Goal: Complete application form

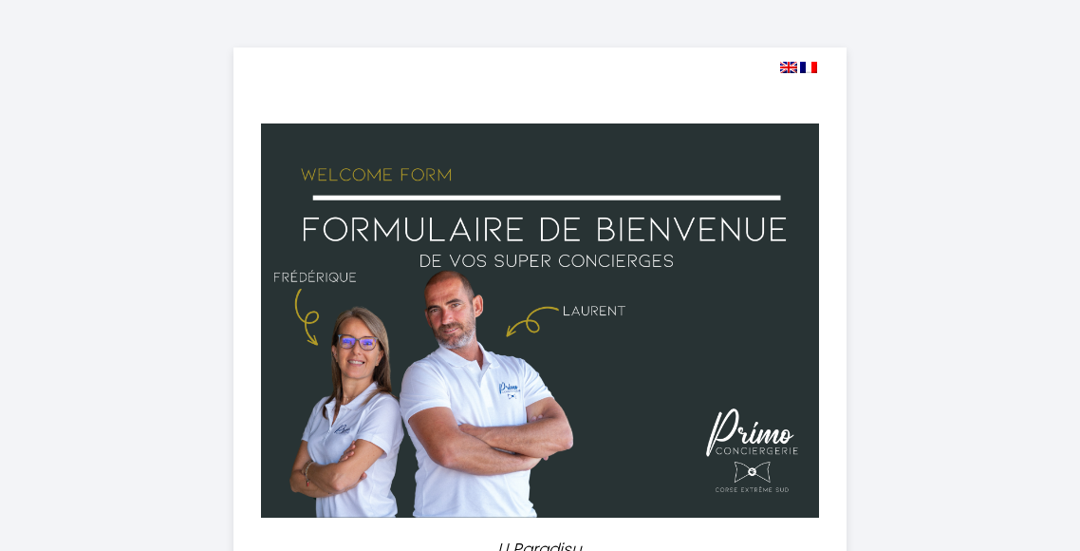
select select
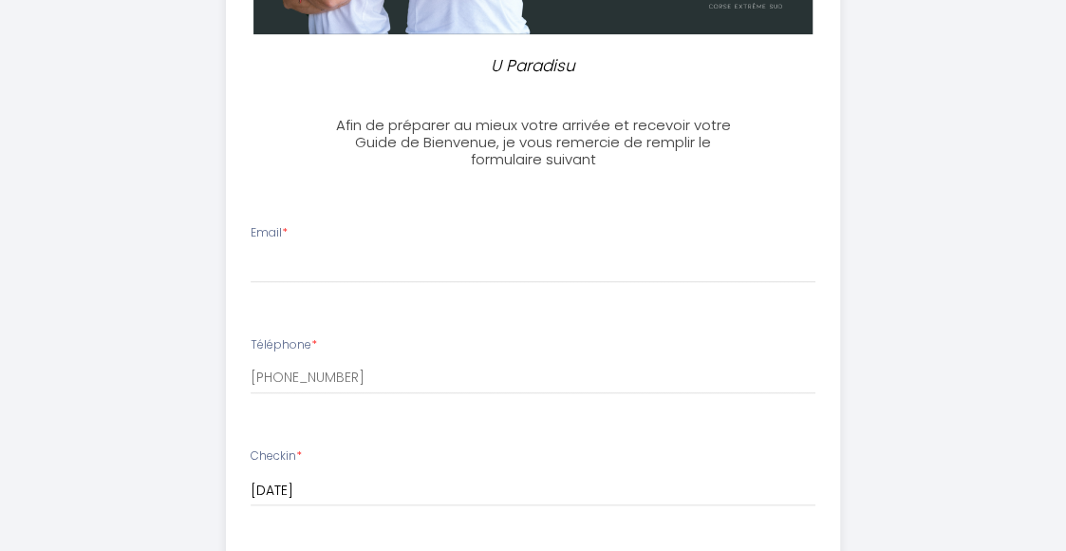
scroll to position [475, 0]
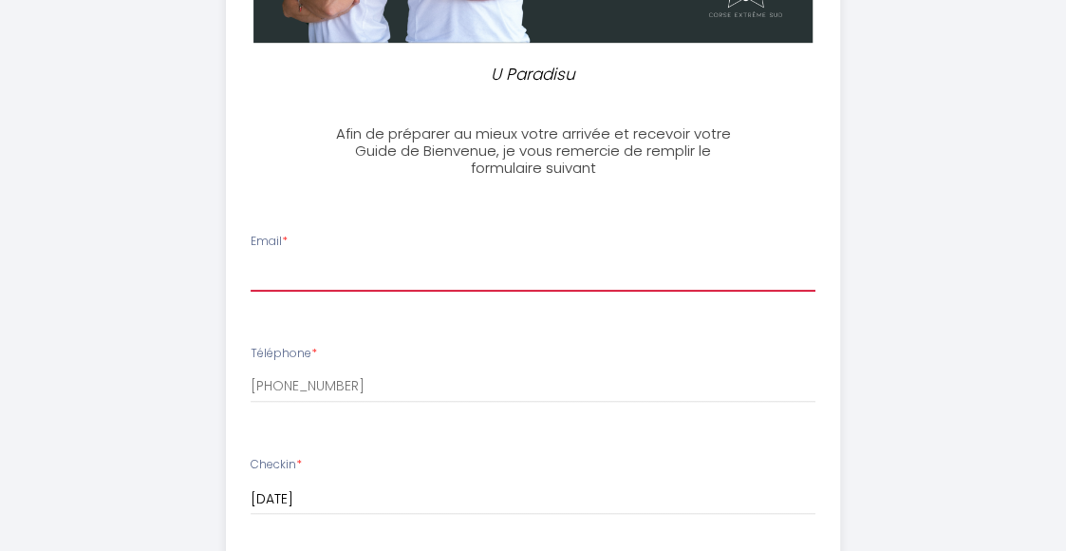
click at [496, 280] on input "Email *" at bounding box center [533, 273] width 565 height 34
type input "[EMAIL_ADDRESS][DOMAIN_NAME]"
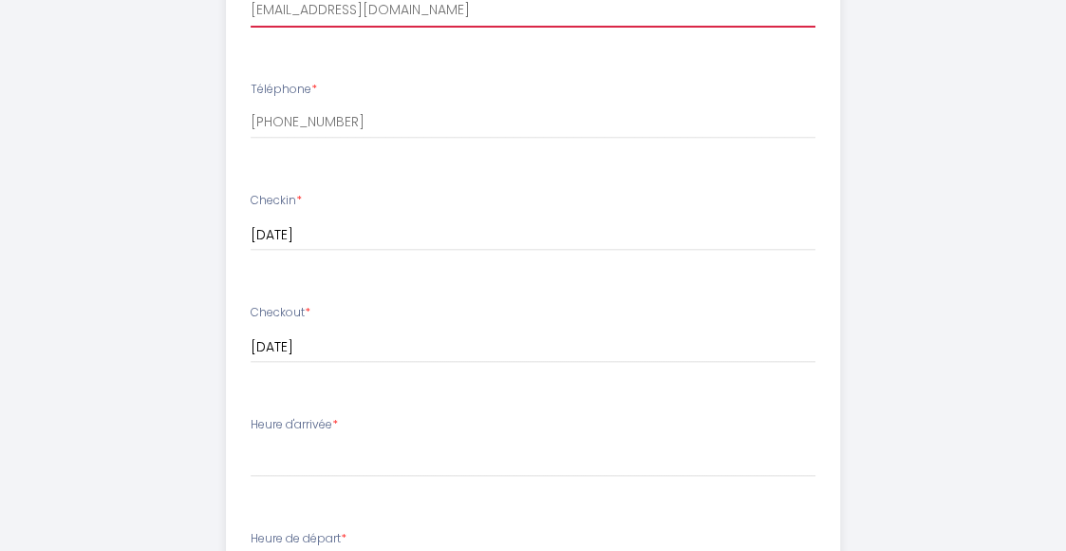
scroll to position [949, 0]
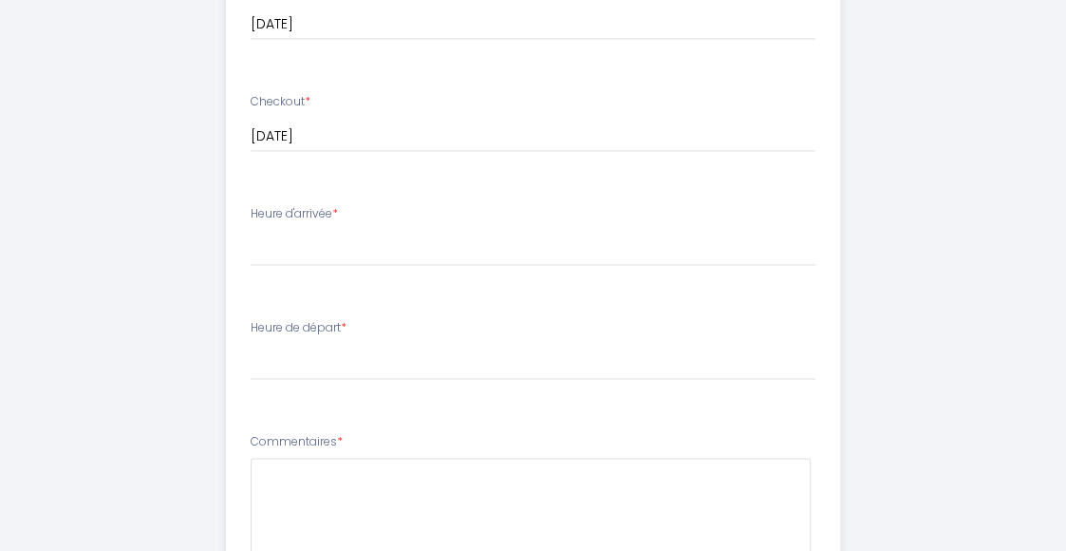
drag, startPoint x: 245, startPoint y: 212, endPoint x: 334, endPoint y: 216, distance: 89.4
click at [334, 216] on li "Heure d'arrivée * 17:00 17:30 18:00 18:30 19:00 19:30 20:00 20:30 21:00 21:30 2…" at bounding box center [533, 245] width 612 height 103
drag, startPoint x: 334, startPoint y: 216, endPoint x: 315, endPoint y: 214, distance: 19.2
copy label "Heure d'arrivée"
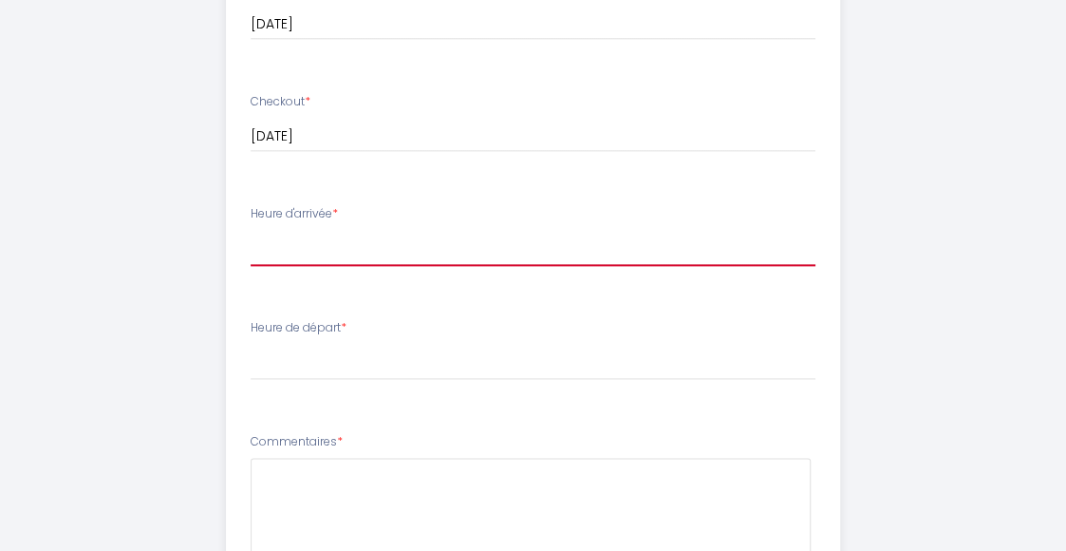
click at [317, 249] on select "17:00 17:30 18:00 18:30 19:00 19:30 20:00 20:30 21:00 21:30 22:00 22:30 23:00 2…" at bounding box center [533, 248] width 565 height 36
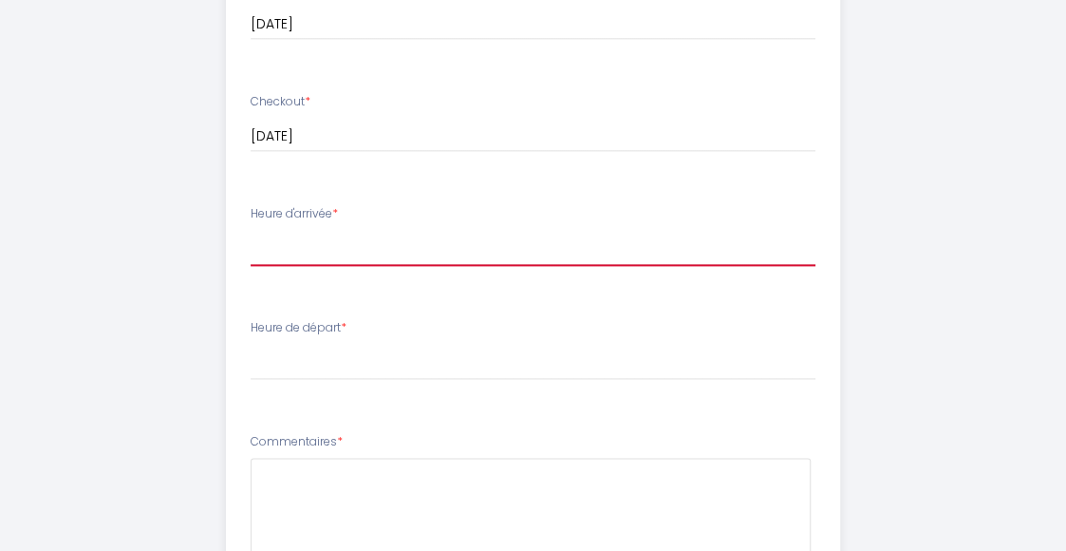
click at [312, 239] on select "17:00 17:30 18:00 18:30 19:00 19:30 20:00 20:30 21:00 21:30 22:00 22:30 23:00 2…" at bounding box center [533, 248] width 565 height 36
select select "17:00"
click at [251, 230] on select "17:00 17:30 18:00 18:30 19:00 19:30 20:00 20:30 21:00 21:30 22:00 22:30 23:00 2…" at bounding box center [533, 248] width 565 height 36
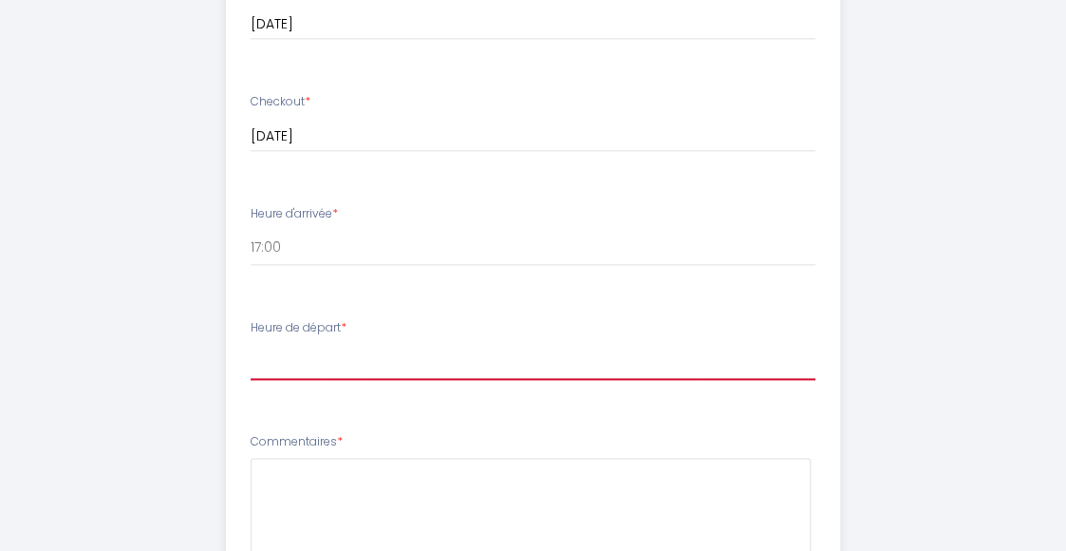
click at [353, 360] on select "00:00 00:30 01:00 01:30 02:00 02:30 03:00 03:30 04:00 04:30 05:00 05:30 06:00 0…" at bounding box center [533, 362] width 565 height 36
select select "10:00"
click at [251, 344] on select "00:00 00:30 01:00 01:30 02:00 02:30 03:00 03:30 04:00 04:30 05:00 05:30 06:00 0…" at bounding box center [533, 362] width 565 height 36
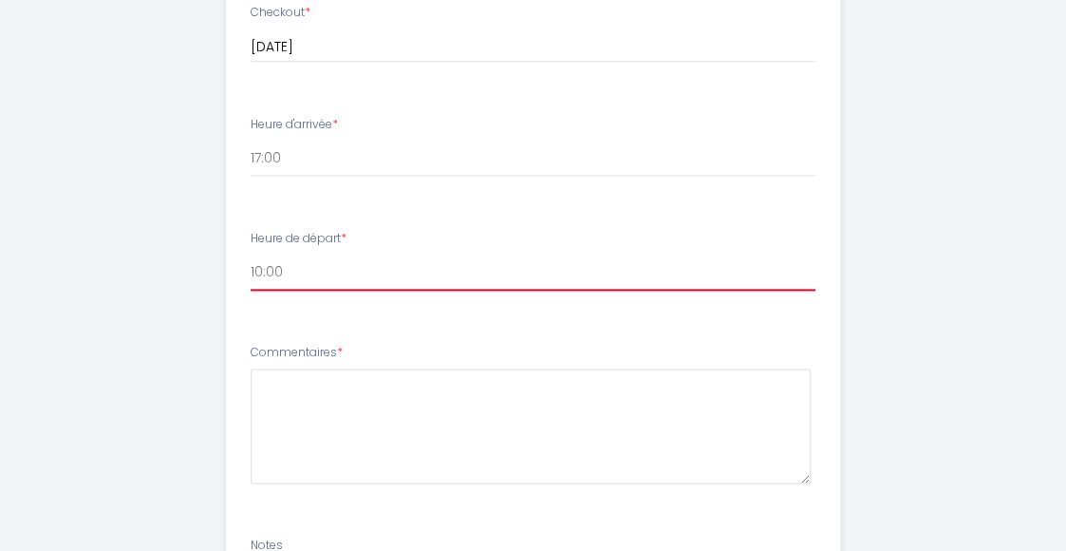
scroll to position [1323, 0]
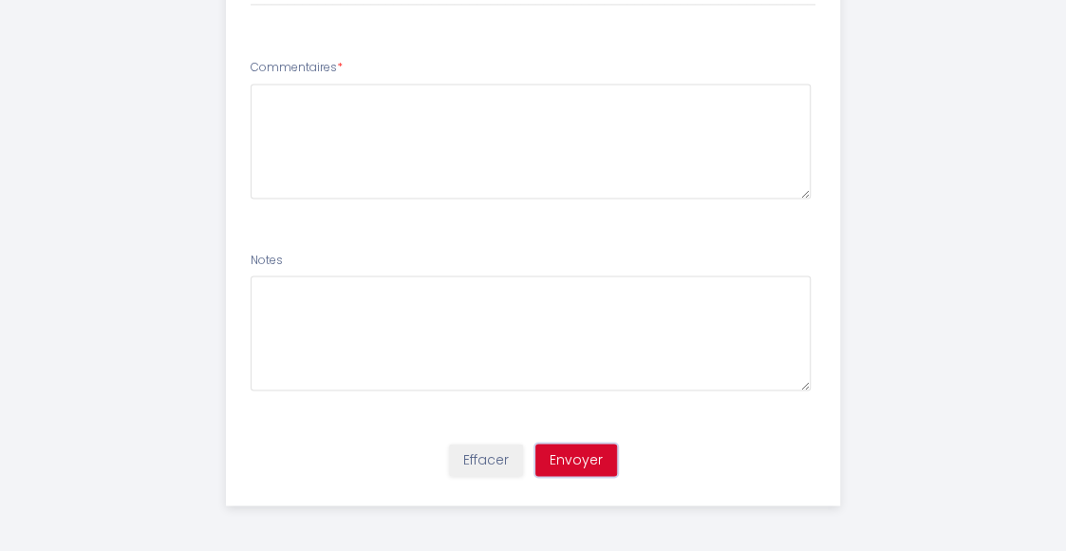
click at [597, 455] on button "Envoyer" at bounding box center [576, 459] width 82 height 32
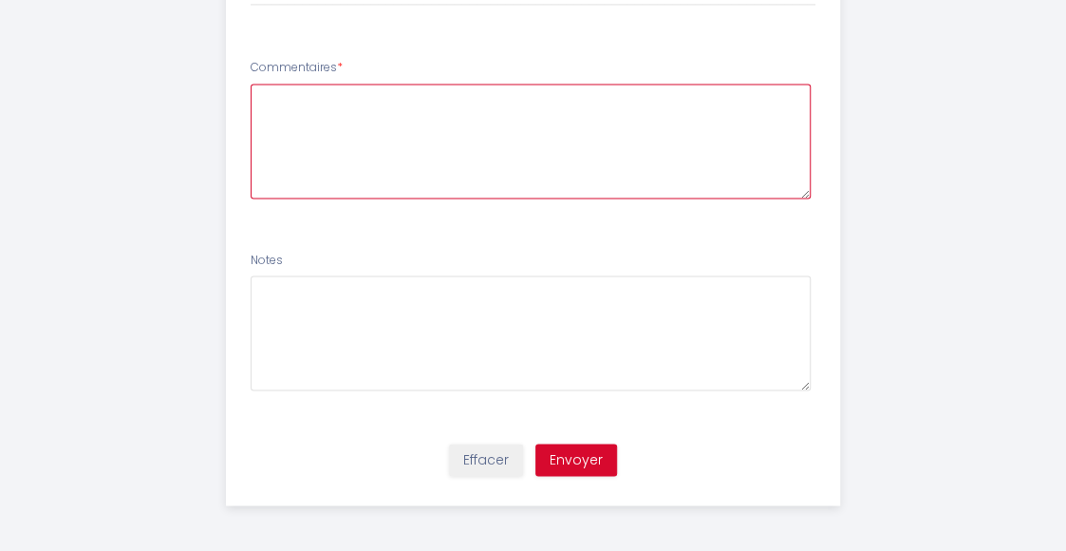
click at [302, 122] on textarea at bounding box center [531, 141] width 560 height 115
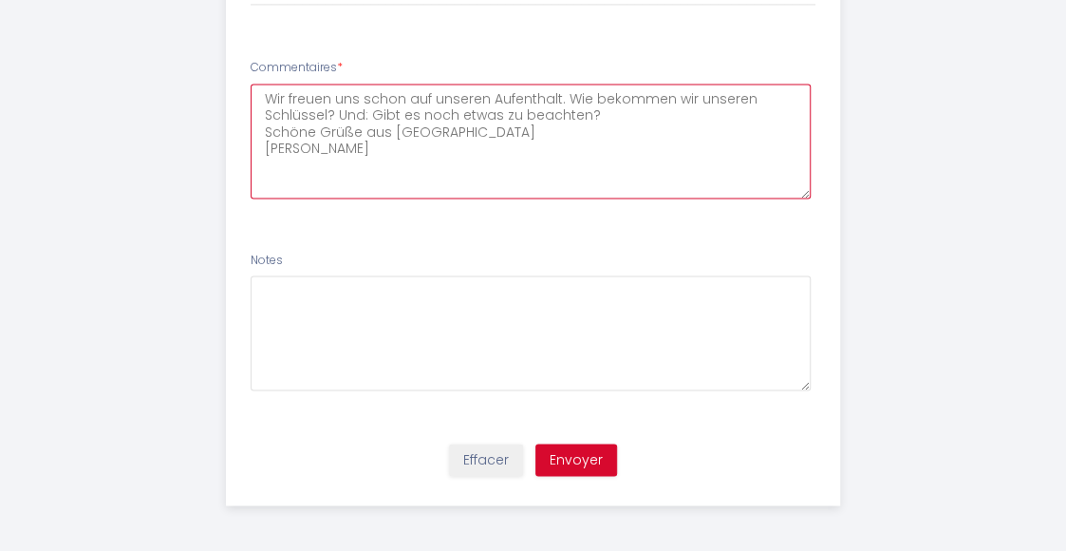
type textarea "Wir freuen uns schon auf unseren Aufenthalt. Wie bekommen wir unseren Schlüssel…"
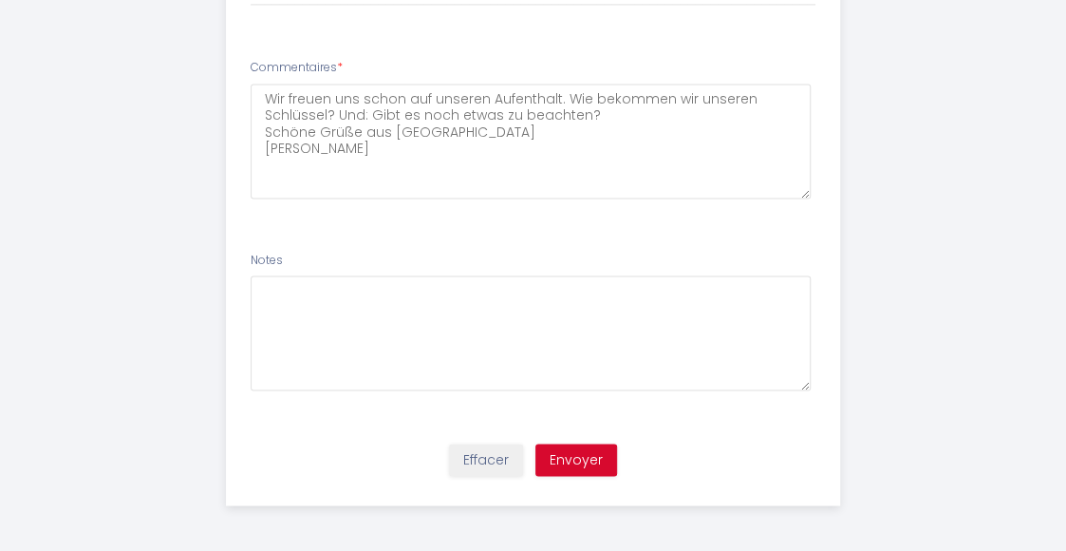
click at [575, 447] on button "Envoyer" at bounding box center [576, 459] width 82 height 32
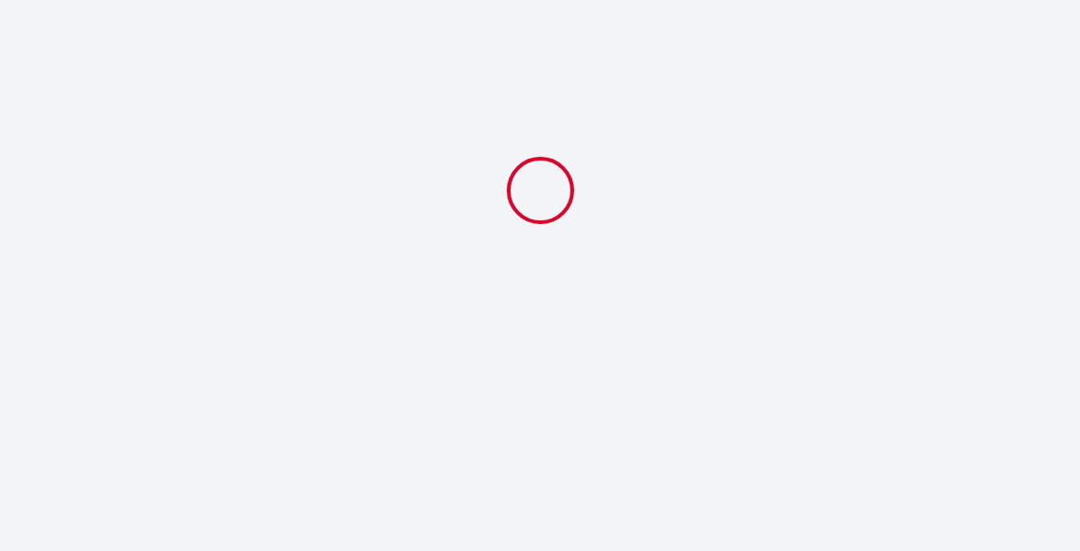
select select "10:00"
